Goal: Task Accomplishment & Management: Manage account settings

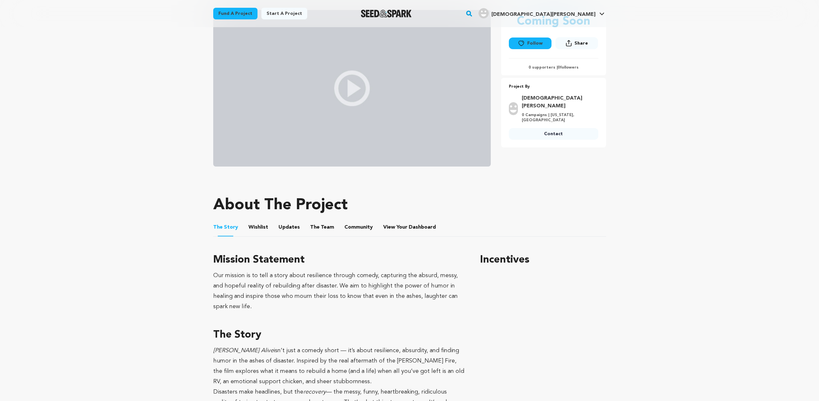
scroll to position [257, 0]
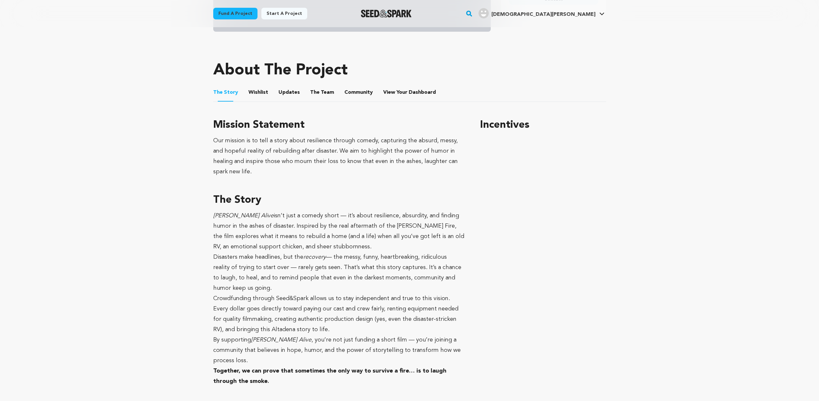
click at [253, 93] on button "Wishlist" at bounding box center [258, 94] width 16 height 16
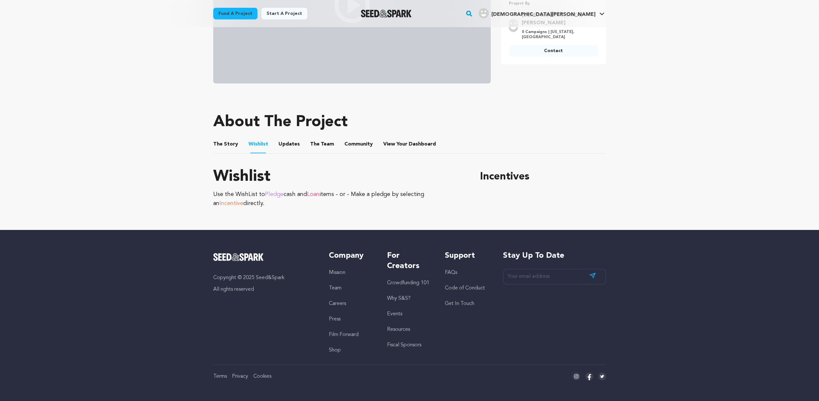
click at [285, 146] on button "Updates" at bounding box center [289, 146] width 16 height 16
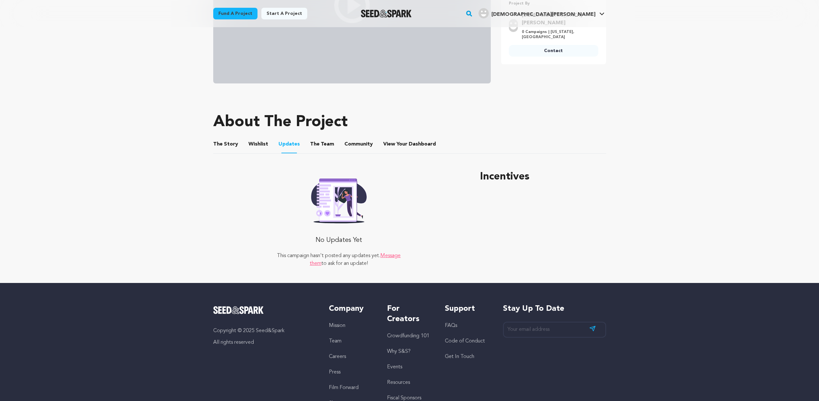
click at [314, 143] on button "The Team" at bounding box center [322, 146] width 16 height 16
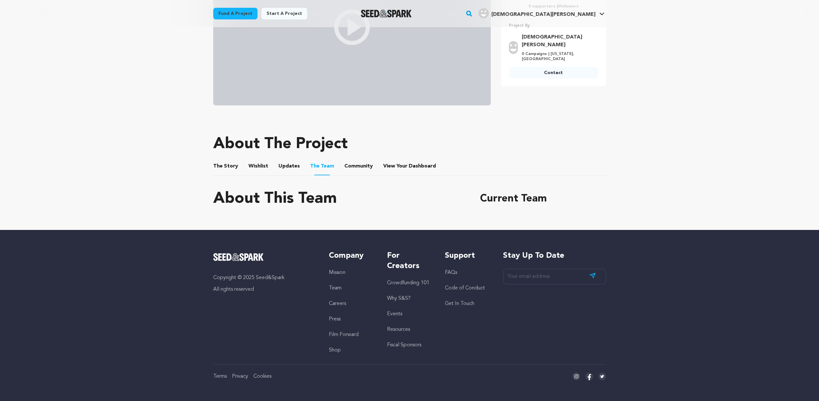
click at [309, 214] on div "About This Team" at bounding box center [339, 202] width 252 height 23
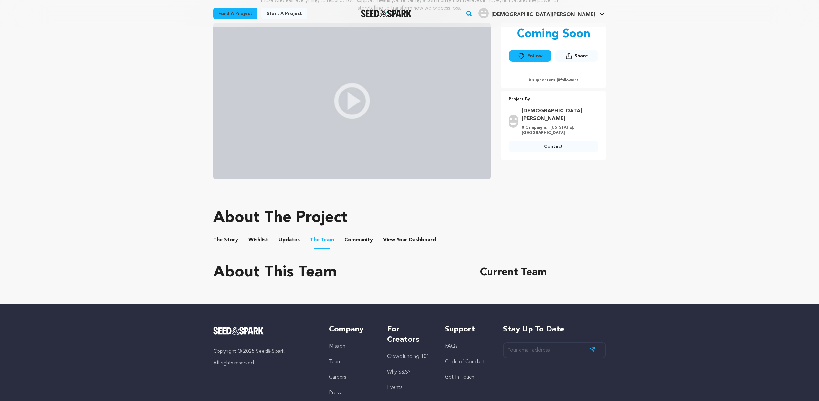
scroll to position [167, 0]
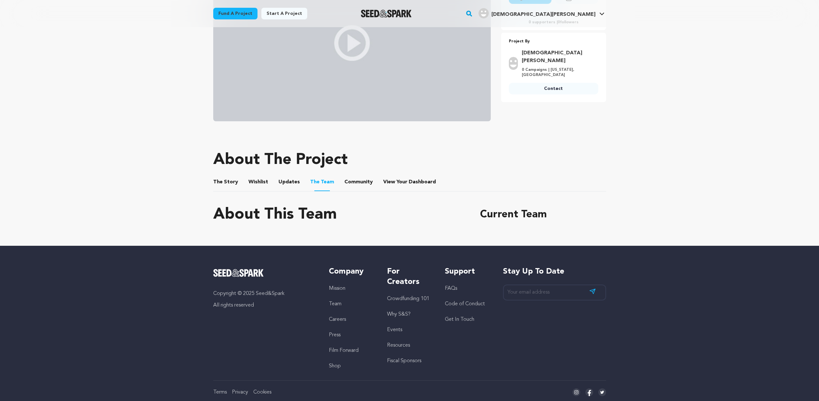
click at [358, 182] on button "Community" at bounding box center [359, 183] width 16 height 16
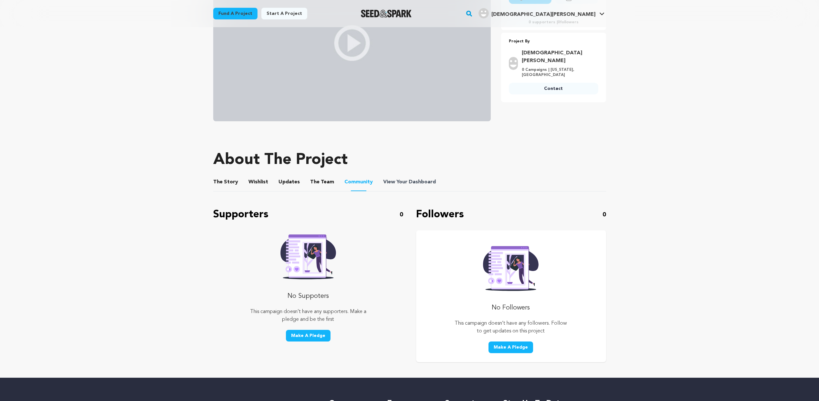
click at [398, 181] on span "View Your Dashboard" at bounding box center [410, 182] width 54 height 8
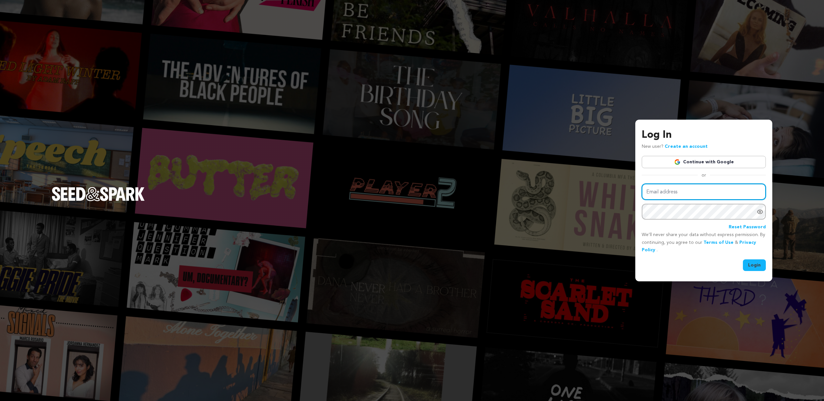
type input "[EMAIL_ADDRESS][DOMAIN_NAME]"
click at [758, 266] on button "Login" at bounding box center [754, 265] width 23 height 12
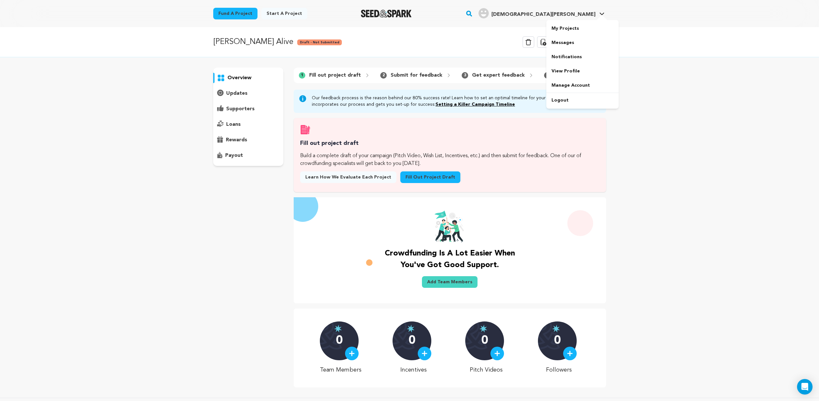
click at [601, 15] on div at bounding box center [601, 18] width 13 height 6
click at [564, 31] on link "My Projects" at bounding box center [582, 28] width 72 height 14
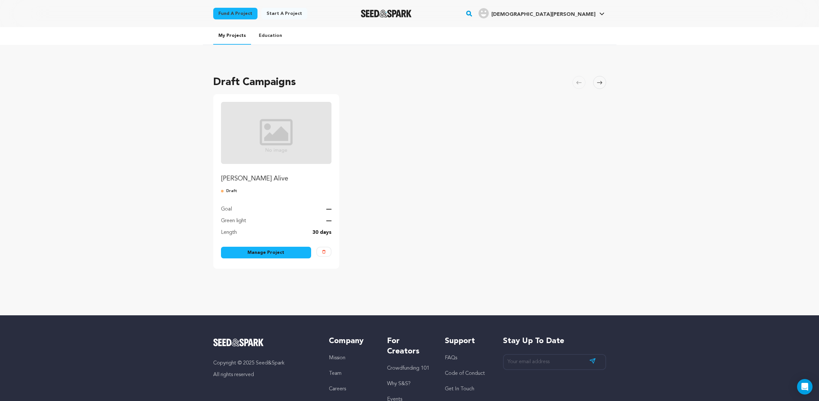
click at [269, 254] on link "Manage Project" at bounding box center [266, 253] width 90 height 12
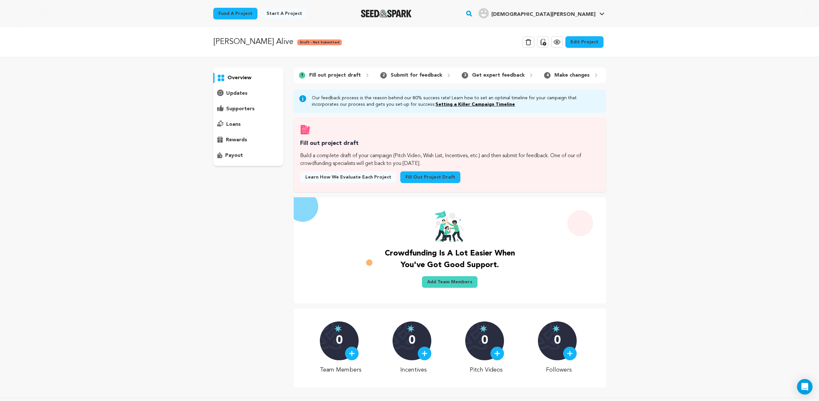
click at [583, 40] on link "Edit Project" at bounding box center [584, 42] width 38 height 12
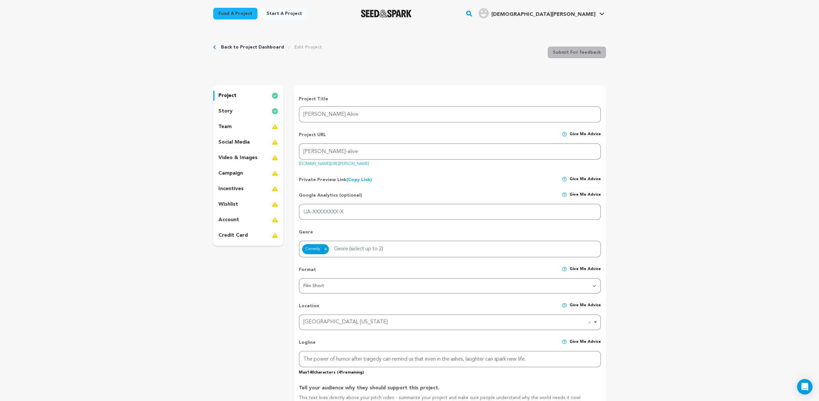
click at [220, 126] on p "team" at bounding box center [224, 127] width 13 height 8
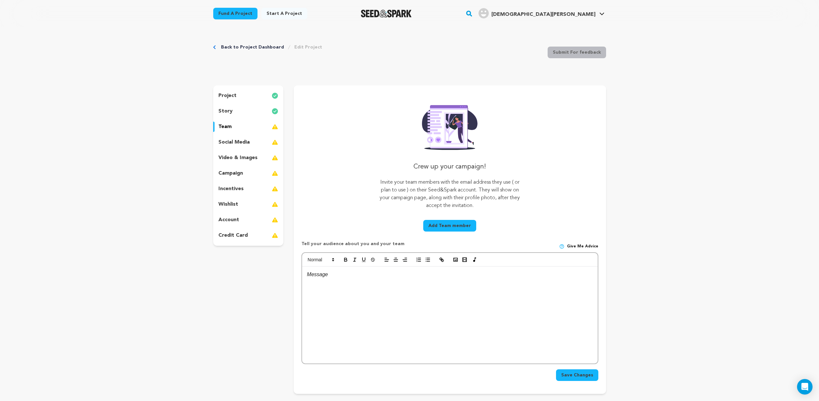
click at [447, 226] on button "Add Team member" at bounding box center [449, 226] width 53 height 12
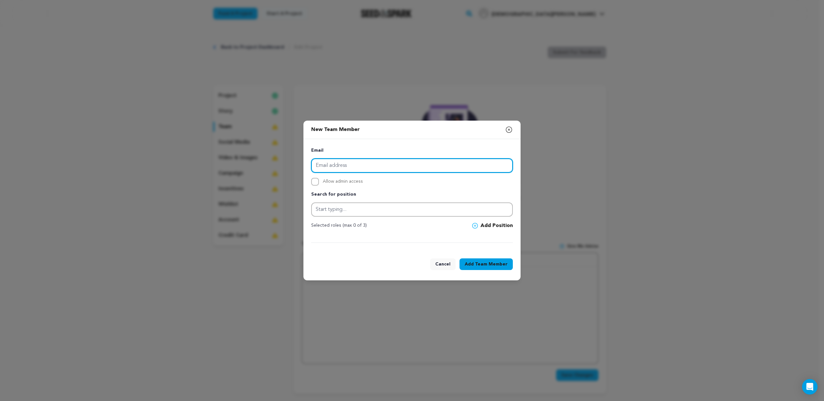
click at [390, 164] on input "email" at bounding box center [412, 165] width 202 height 14
type input "kee"
type input "[EMAIL_ADDRESS][DOMAIN_NAME]"
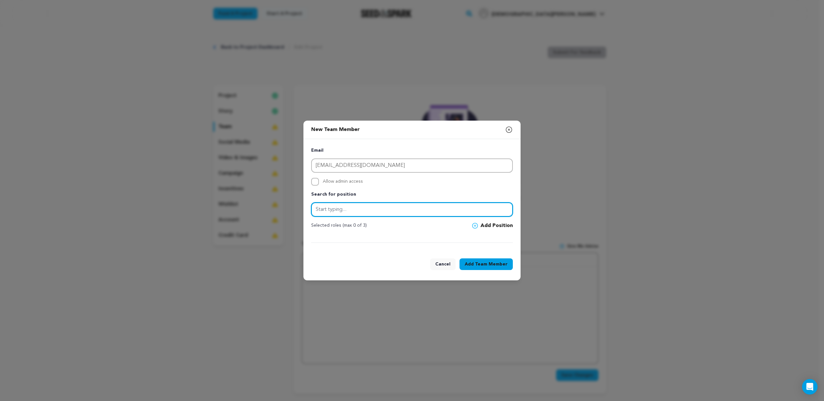
click at [338, 207] on input "text" at bounding box center [412, 209] width 202 height 14
type input "Actress"
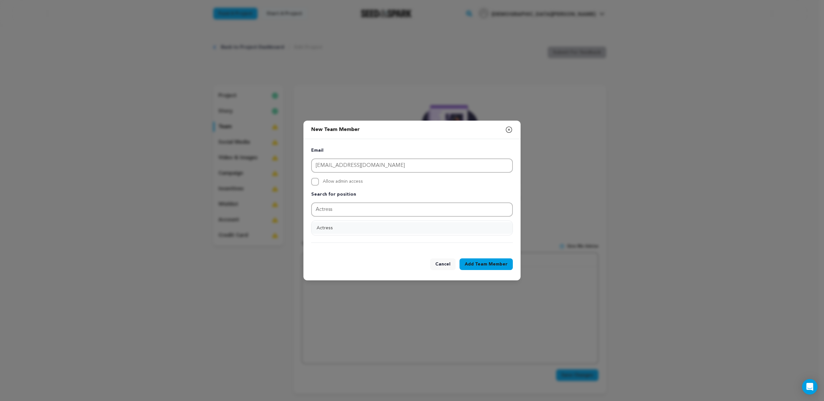
click at [326, 229] on button "Actress" at bounding box center [411, 228] width 201 height 12
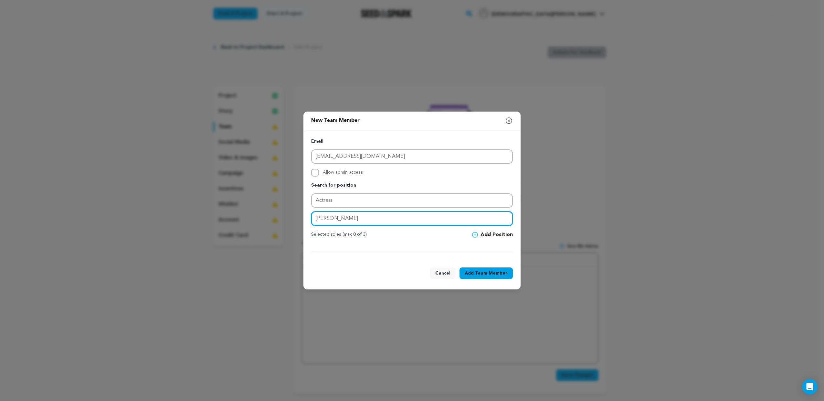
type input "[PERSON_NAME]"
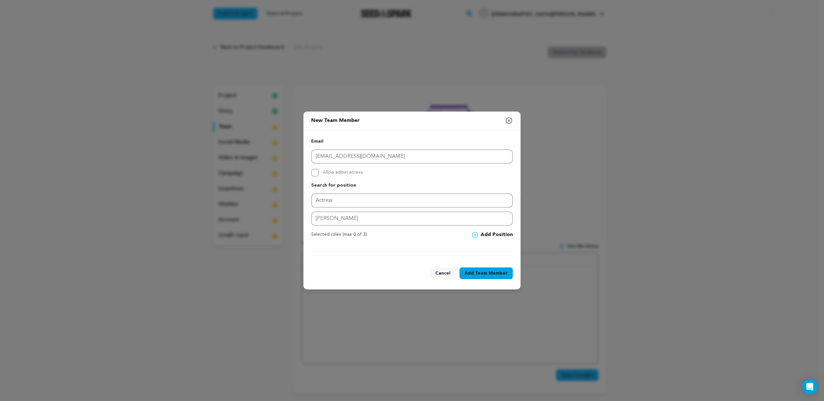
click at [475, 234] on icon at bounding box center [475, 235] width 6 height 6
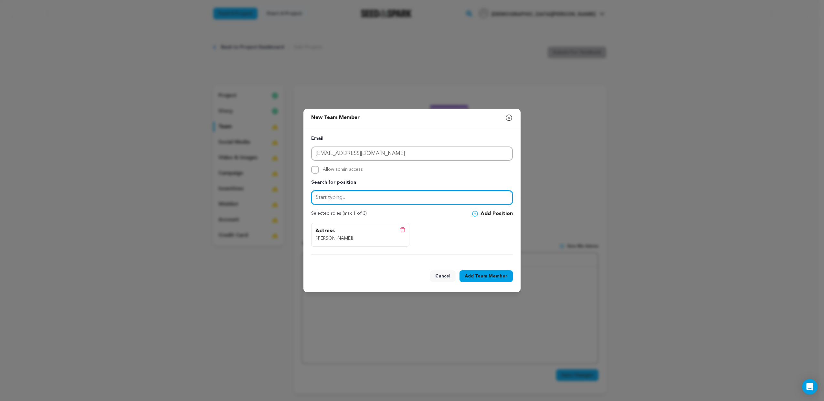
click at [407, 198] on input "text" at bounding box center [412, 197] width 202 height 14
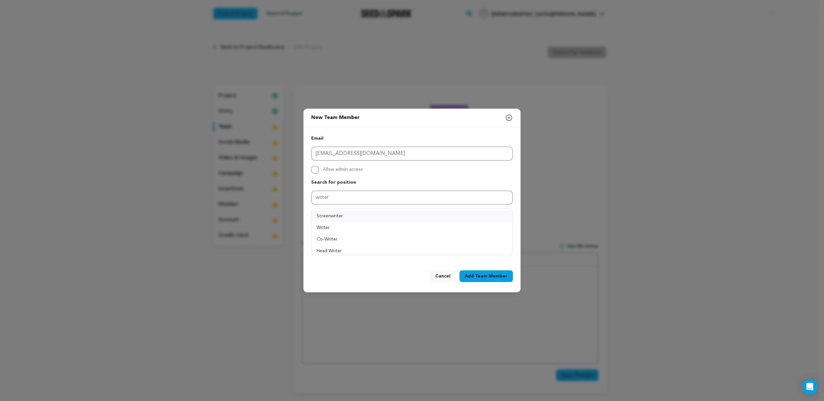
click at [340, 215] on button "Screenwriter" at bounding box center [411, 216] width 201 height 12
type input "Screenwriter"
click at [492, 276] on span "Team Member" at bounding box center [491, 276] width 33 height 6
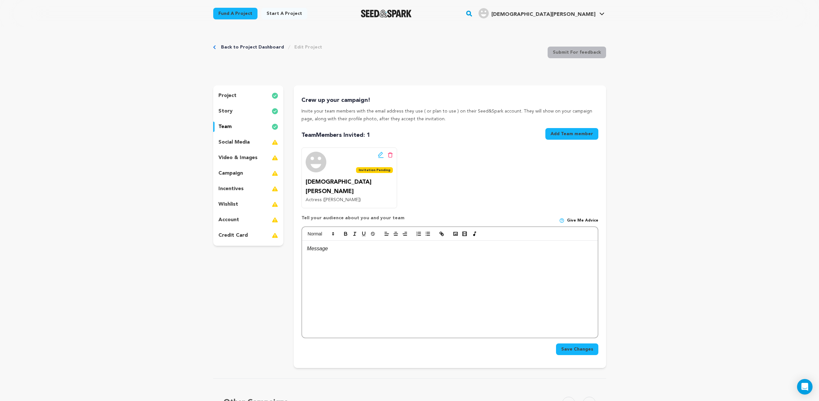
click at [380, 154] on icon at bounding box center [381, 155] width 6 height 6
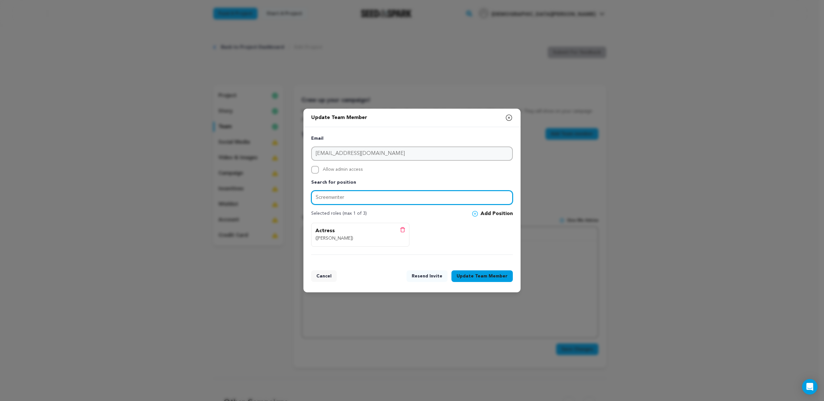
click at [361, 199] on input "Screenwriter" at bounding box center [412, 197] width 202 height 14
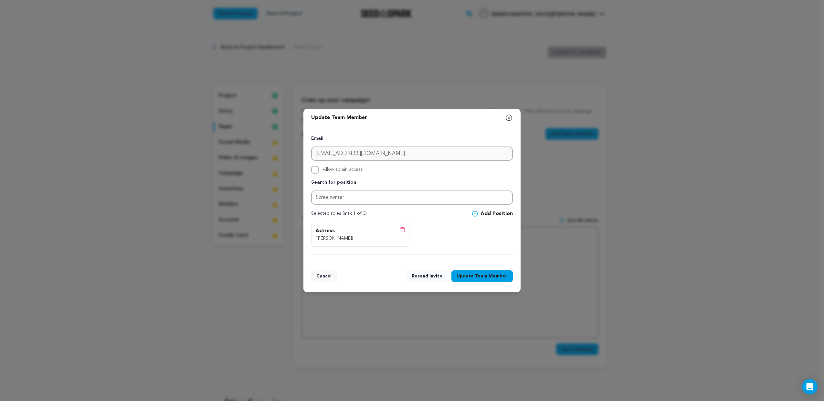
click at [476, 214] on icon at bounding box center [475, 213] width 3 height 3
click at [487, 275] on span "Team Member" at bounding box center [491, 276] width 33 height 6
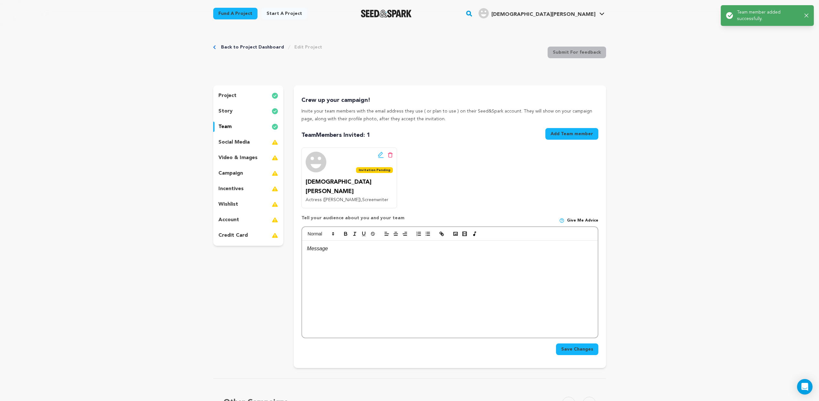
click at [569, 134] on button "Add Team member" at bounding box center [571, 134] width 53 height 12
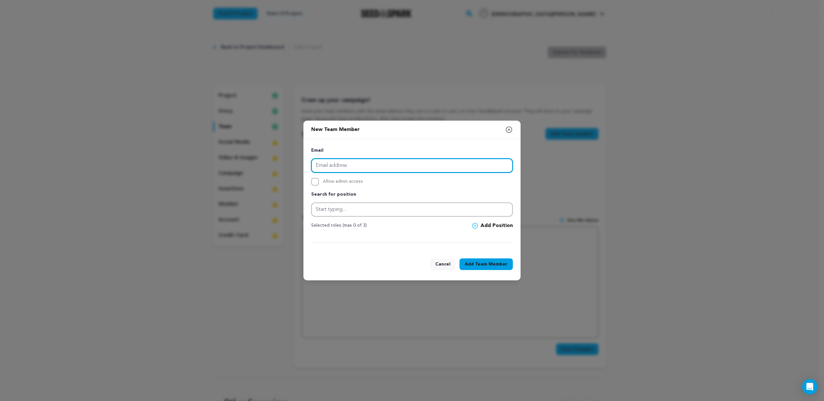
click at [377, 166] on input "email" at bounding box center [412, 165] width 202 height 14
type input "[PERSON_NAME][EMAIL_ADDRESS][DOMAIN_NAME]"
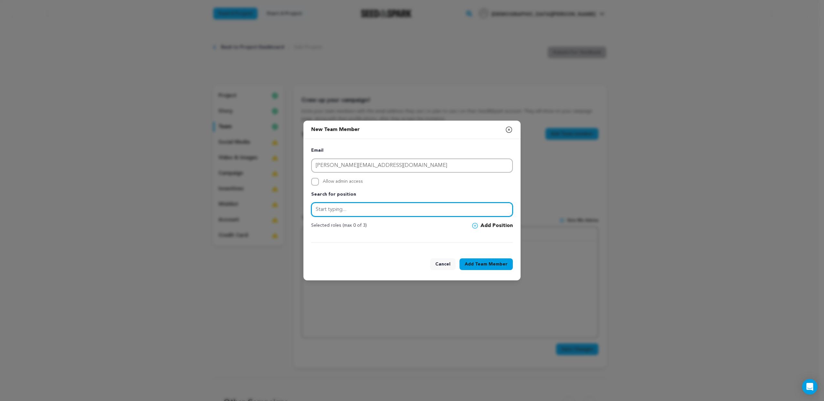
click at [355, 209] on input "text" at bounding box center [412, 209] width 202 height 14
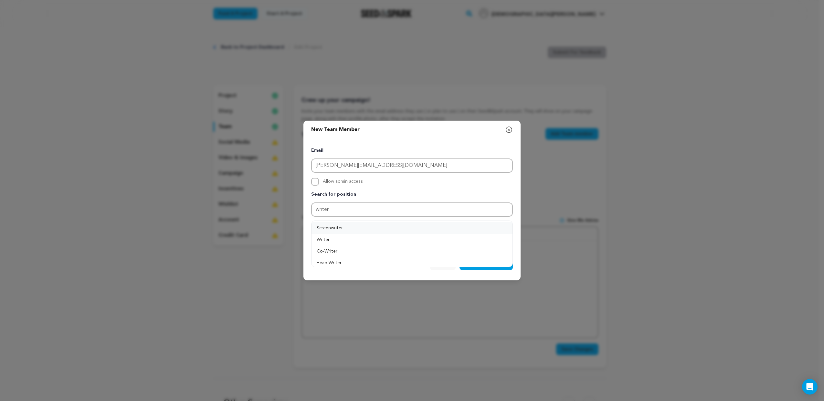
click at [334, 230] on button "Screenwriter" at bounding box center [411, 228] width 201 height 12
type input "Screenwriter"
click at [475, 225] on icon at bounding box center [475, 226] width 6 height 6
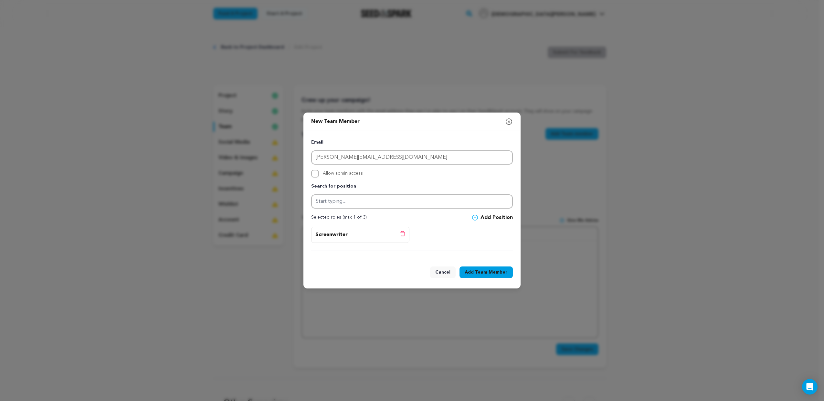
click at [485, 272] on span "Team Member" at bounding box center [491, 272] width 33 height 6
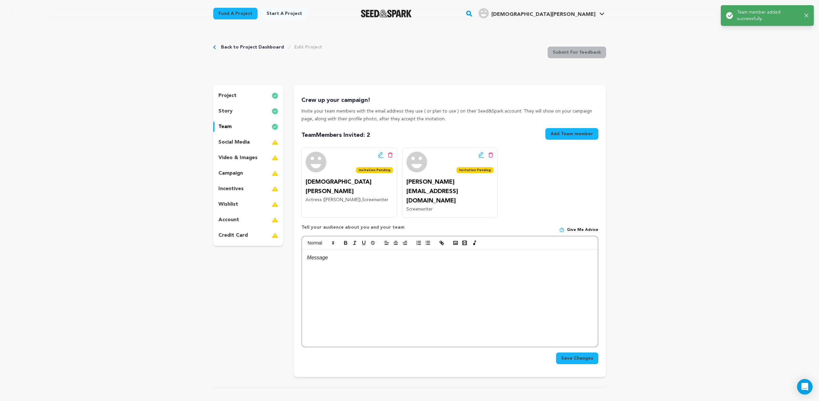
click at [567, 134] on button "Add Team member" at bounding box center [571, 134] width 53 height 12
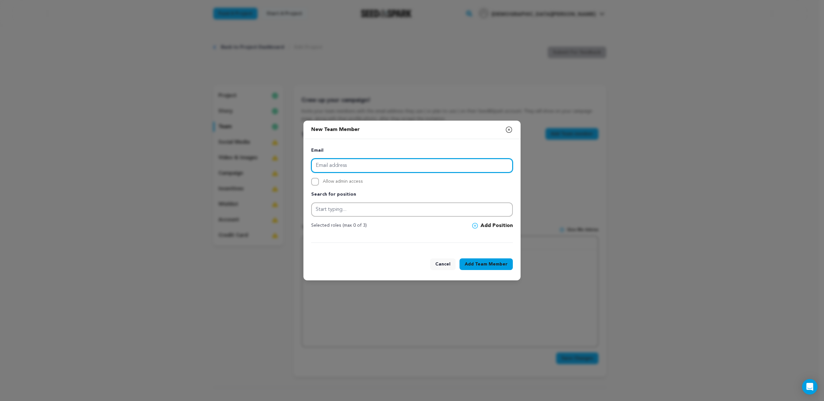
click at [439, 165] on input "email" at bounding box center [412, 165] width 202 height 14
type input "[EMAIL_ADDRESS][PERSON_NAME][DOMAIN_NAME]"
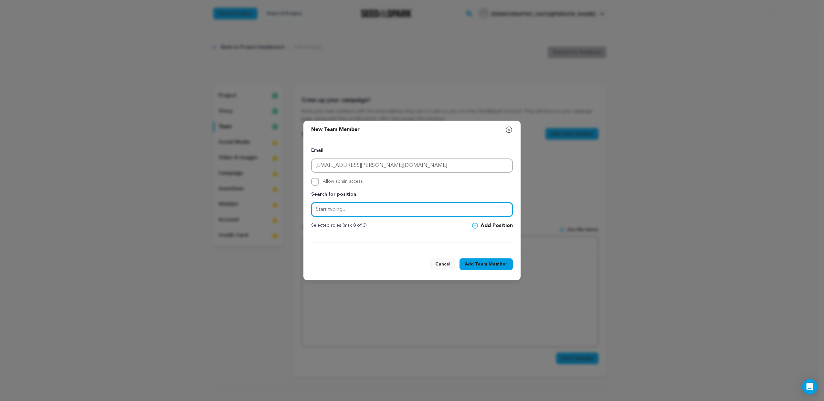
click at [344, 210] on input "text" at bounding box center [412, 209] width 202 height 14
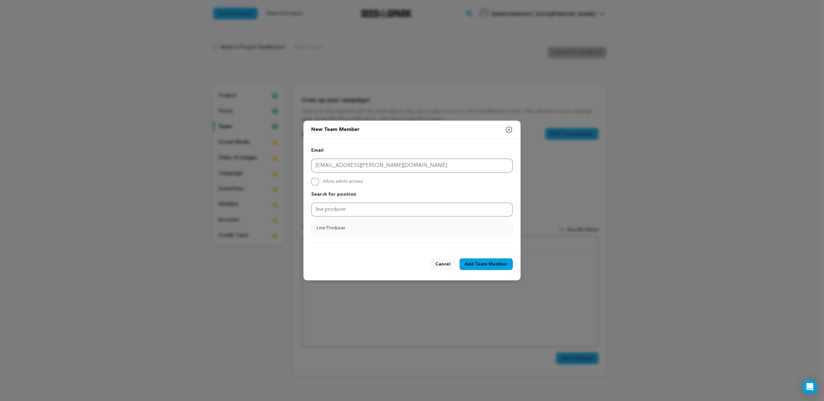
click at [339, 229] on button "Line Producer" at bounding box center [411, 228] width 201 height 12
type input "Line Producer"
click at [476, 225] on icon at bounding box center [475, 225] width 3 height 3
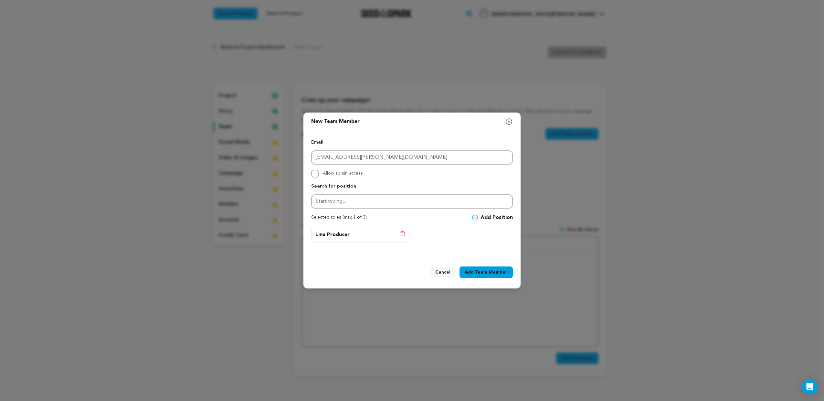
click at [508, 122] on icon "button" at bounding box center [509, 122] width 8 height 8
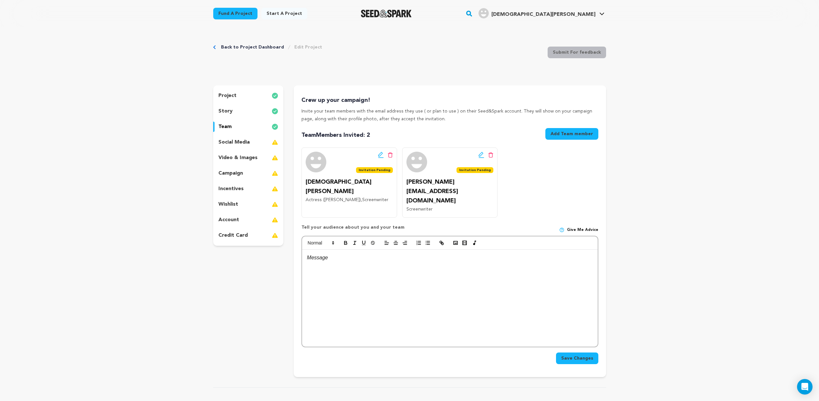
click at [558, 131] on button "Add Team member" at bounding box center [571, 134] width 53 height 12
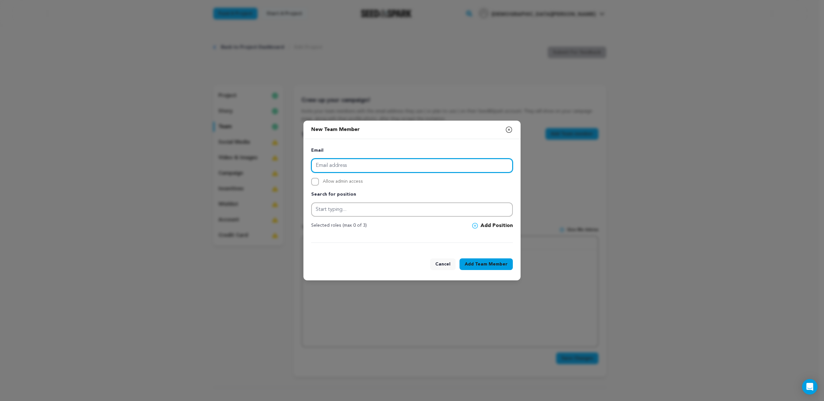
click at [371, 165] on input "email" at bounding box center [412, 165] width 202 height 14
type input "[EMAIL_ADDRESS][PERSON_NAME][DOMAIN_NAME]"
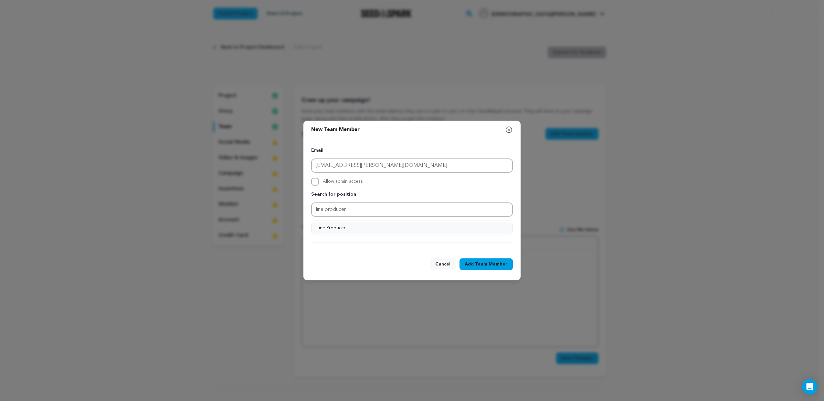
click at [337, 229] on button "Line Producer" at bounding box center [411, 228] width 201 height 12
type input "Line Producer"
click at [476, 227] on icon at bounding box center [475, 226] width 6 height 6
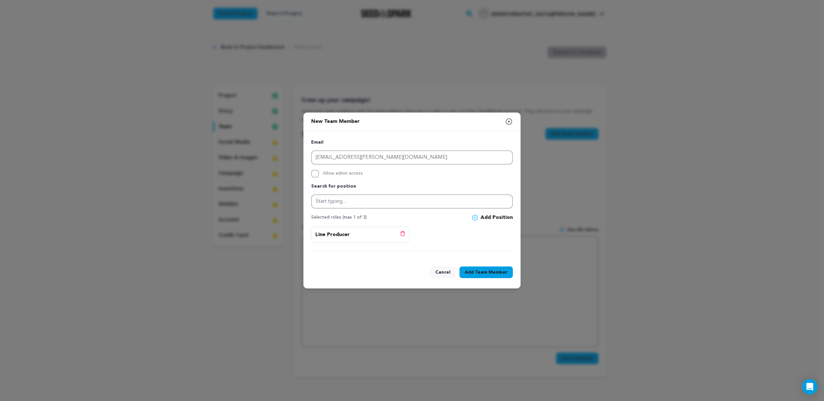
click at [478, 272] on span "Team Member" at bounding box center [491, 272] width 33 height 6
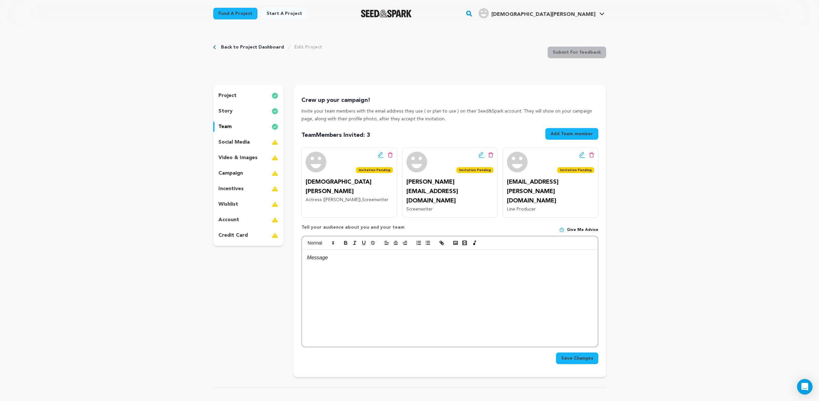
click at [578, 355] on span "Save Changes" at bounding box center [577, 358] width 32 height 6
click at [473, 297] on div at bounding box center [449, 297] width 295 height 97
click at [579, 355] on span "Save Changes" at bounding box center [577, 358] width 32 height 6
click at [237, 143] on p "social media" at bounding box center [233, 142] width 31 height 8
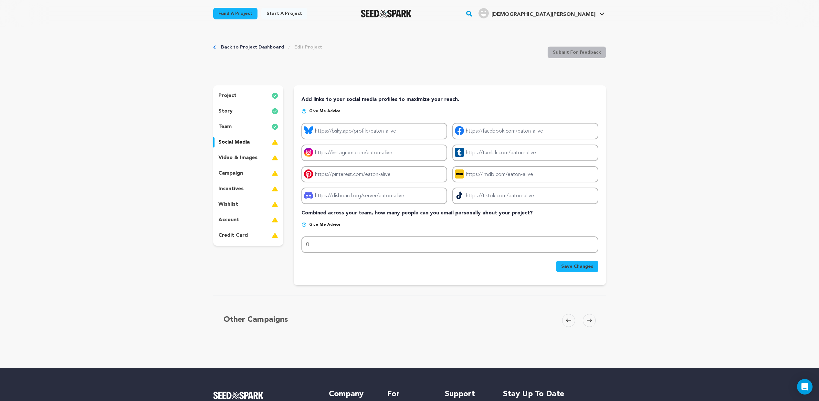
click at [250, 48] on link "Back to Project Dashboard" at bounding box center [252, 47] width 63 height 6
